Goal: Information Seeking & Learning: Find specific fact

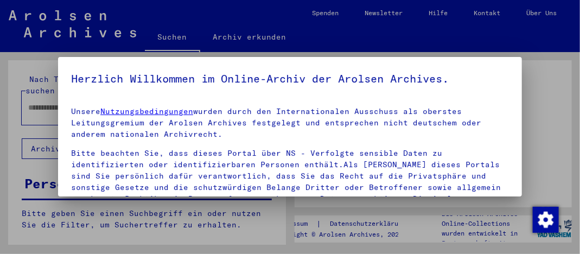
type input "*******"
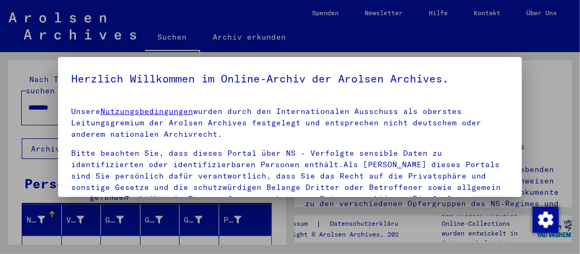
click at [543, 94] on div at bounding box center [290, 127] width 580 height 254
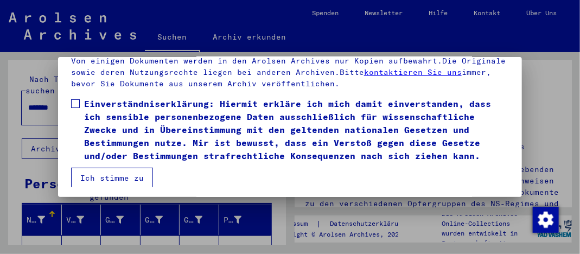
scroll to position [79, 0]
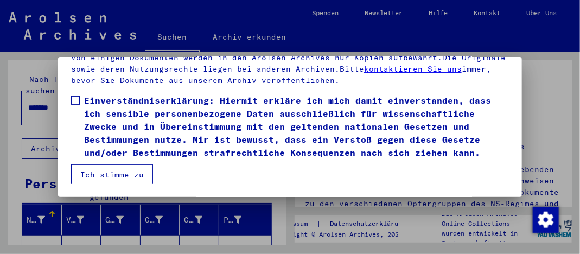
click at [124, 176] on button "Ich stimme zu" at bounding box center [112, 174] width 82 height 21
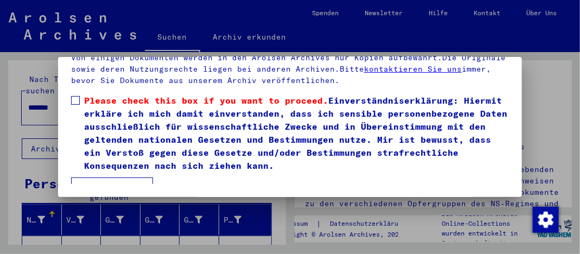
scroll to position [177, 0]
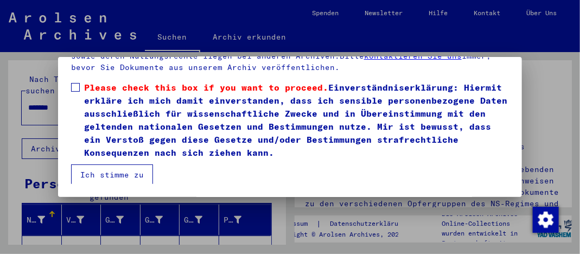
click at [136, 174] on button "Ich stimme zu" at bounding box center [112, 174] width 82 height 21
click at [119, 175] on button "Ich stimme zu" at bounding box center [112, 174] width 82 height 21
click at [75, 85] on span at bounding box center [75, 87] width 9 height 9
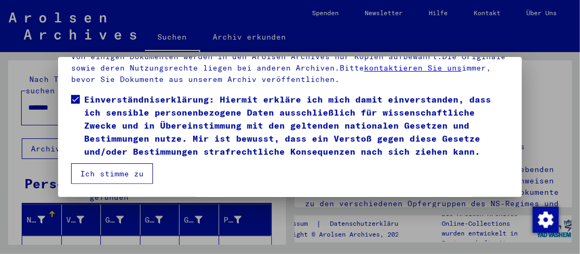
scroll to position [164, 0]
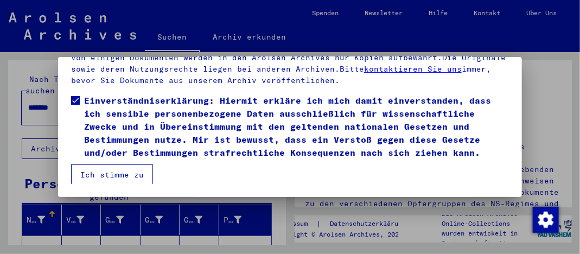
click at [106, 172] on button "Ich stimme zu" at bounding box center [112, 174] width 82 height 21
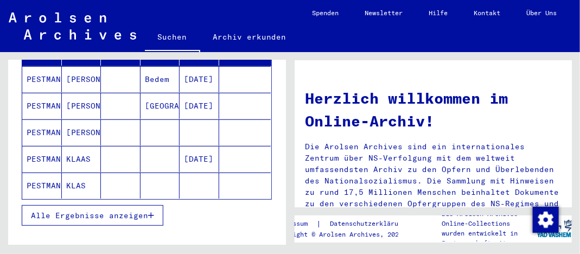
scroll to position [115, 0]
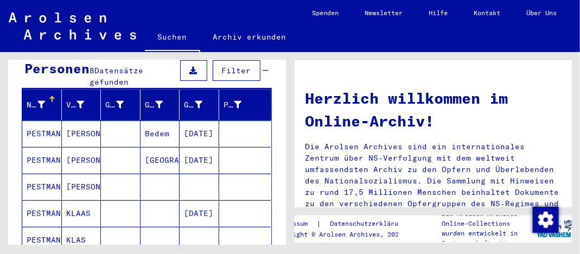
click at [49, 120] on mat-cell "PESTMAN" at bounding box center [42, 133] width 40 height 26
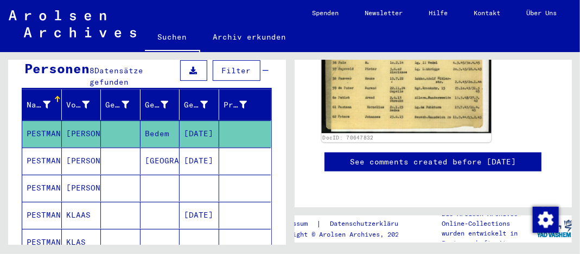
scroll to position [325, 0]
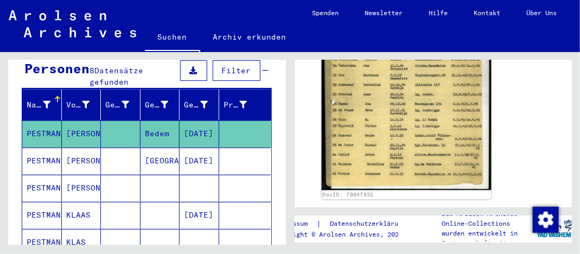
click at [389, 113] on img at bounding box center [405, 75] width 169 height 229
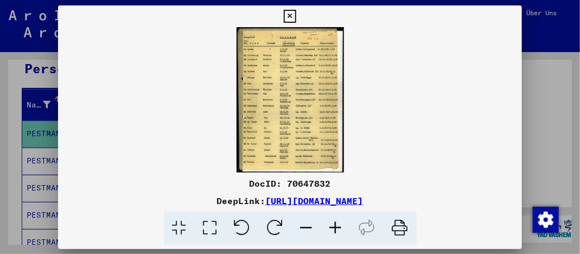
scroll to position [325, 0]
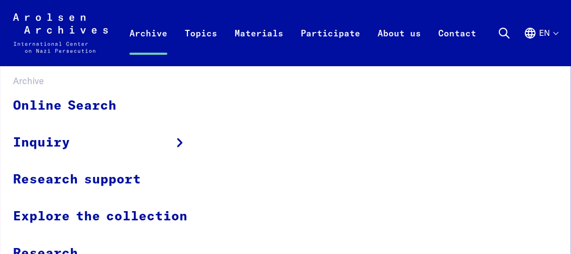
click at [151, 35] on link "Archive" at bounding box center [148, 44] width 55 height 43
click at [53, 107] on link "Online Search" at bounding box center [107, 106] width 189 height 36
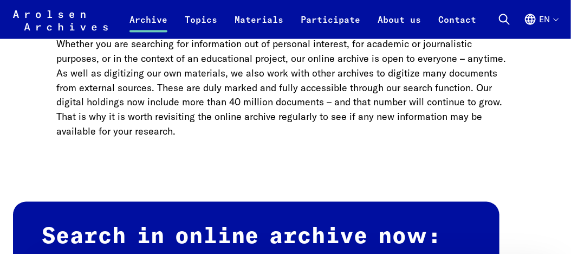
scroll to position [651, 0]
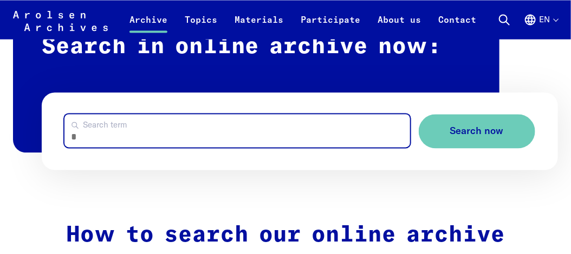
drag, startPoint x: 150, startPoint y: 133, endPoint x: 25, endPoint y: 130, distance: 124.8
click at [25, 130] on div "Search in online archive now: Search term Search now" at bounding box center [285, 95] width 545 height 147
type input "*******"
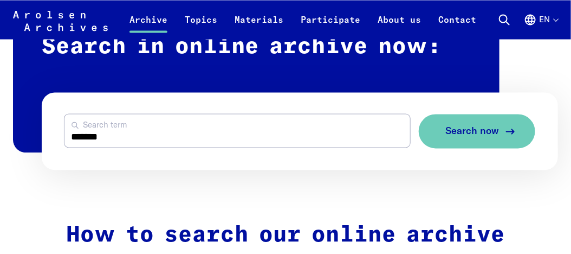
click at [480, 133] on span "Search now" at bounding box center [473, 130] width 54 height 11
